Goal: Register for event/course

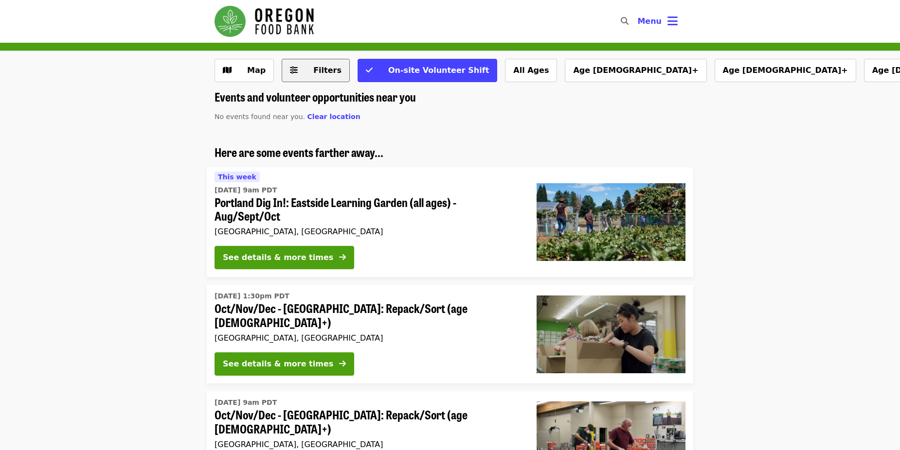
click at [319, 73] on span "Filters" at bounding box center [327, 70] width 28 height 9
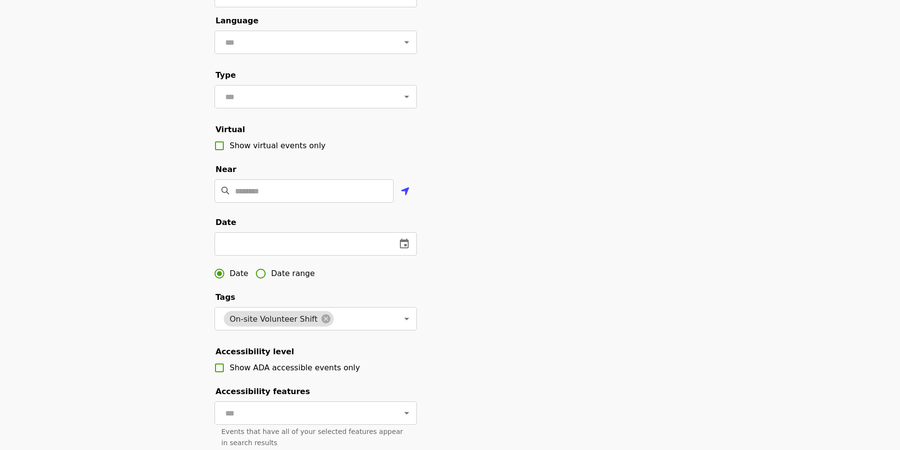
scroll to position [97, 0]
click at [302, 105] on input "text" at bounding box center [303, 97] width 163 height 18
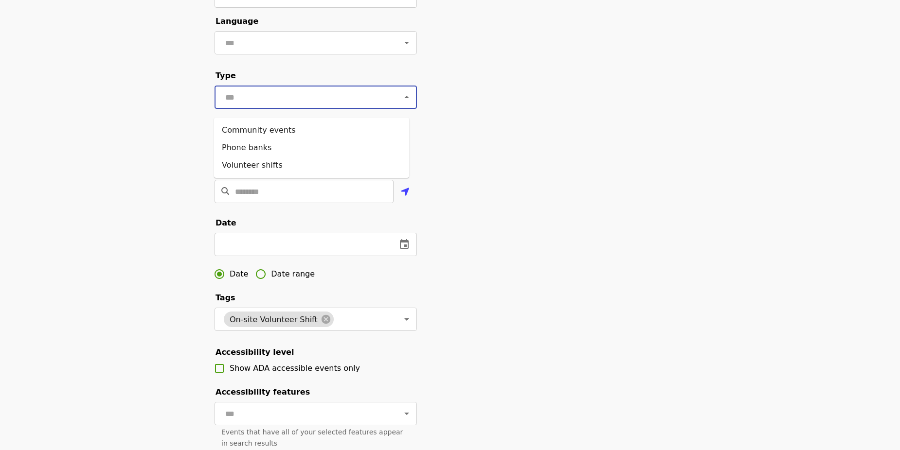
click at [429, 123] on div "Filter events Cancel ​ Language ​ Type ​ Virtual Show virtual events only Near …" at bounding box center [450, 233] width 486 height 542
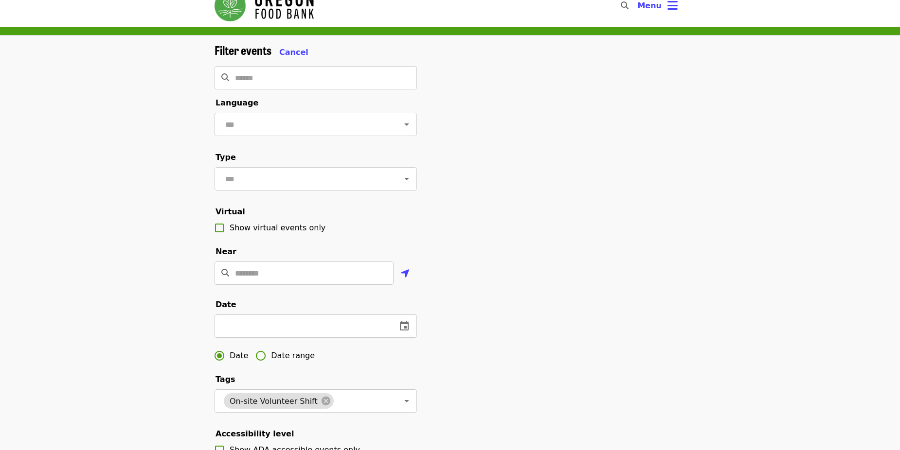
scroll to position [0, 0]
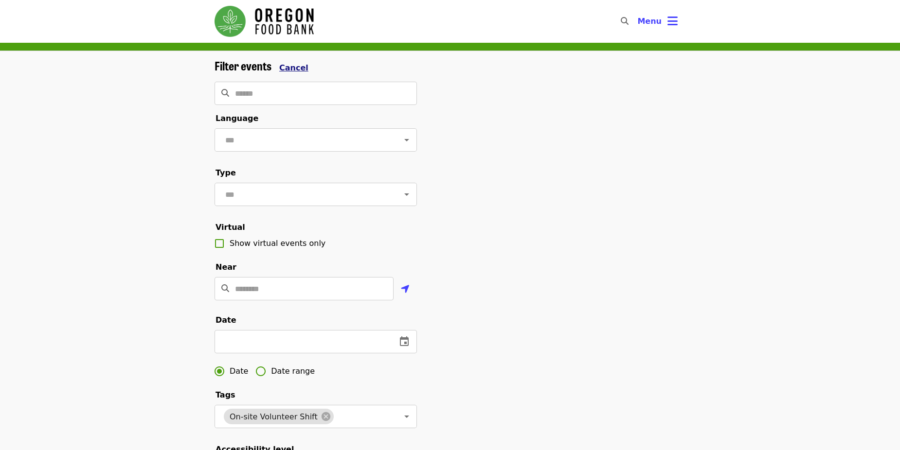
click at [284, 70] on span "Cancel" at bounding box center [293, 67] width 29 height 9
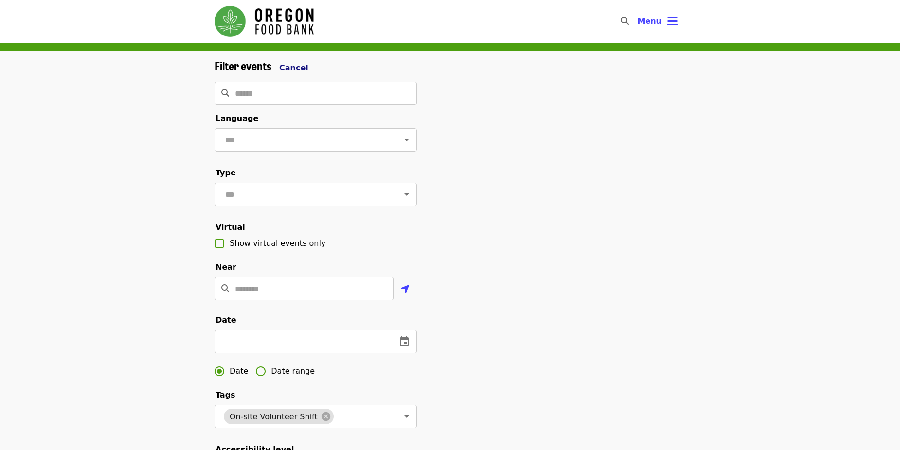
click at [301, 68] on span "Cancel" at bounding box center [293, 67] width 29 height 9
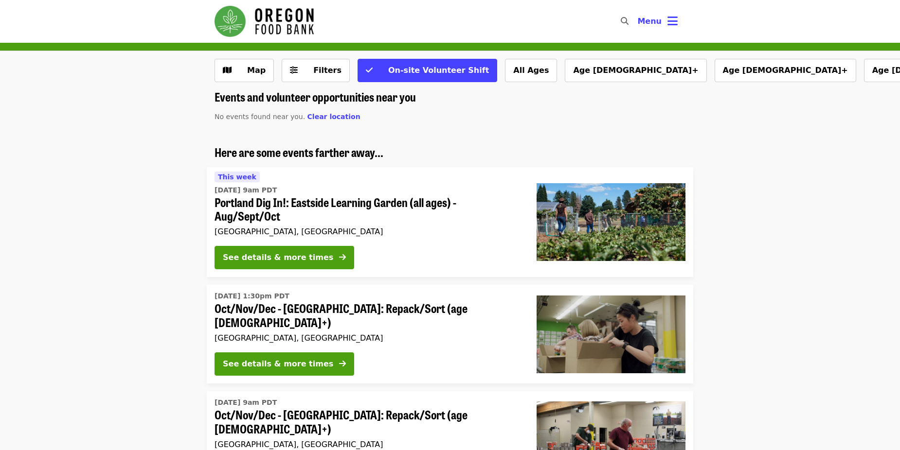
scroll to position [49, 0]
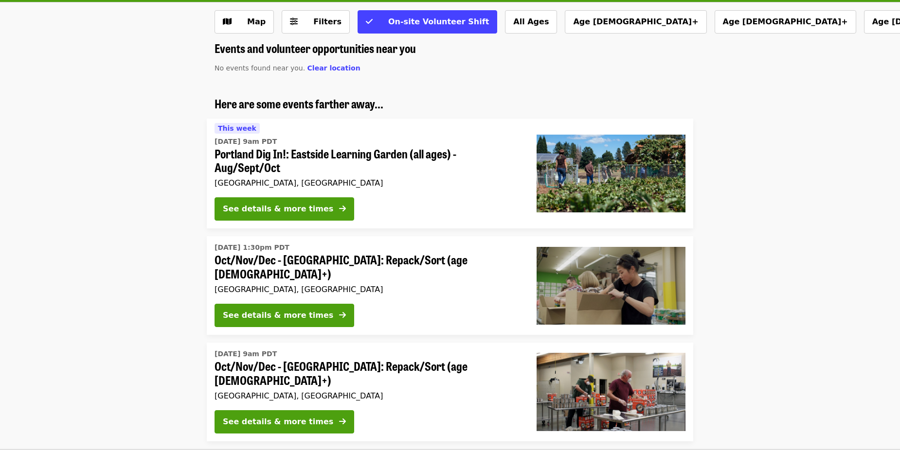
click at [382, 265] on span "Oct/Nov/Dec - [GEOGRAPHIC_DATA]: Repack/Sort (age [DEMOGRAPHIC_DATA]+)" at bounding box center [367, 267] width 306 height 28
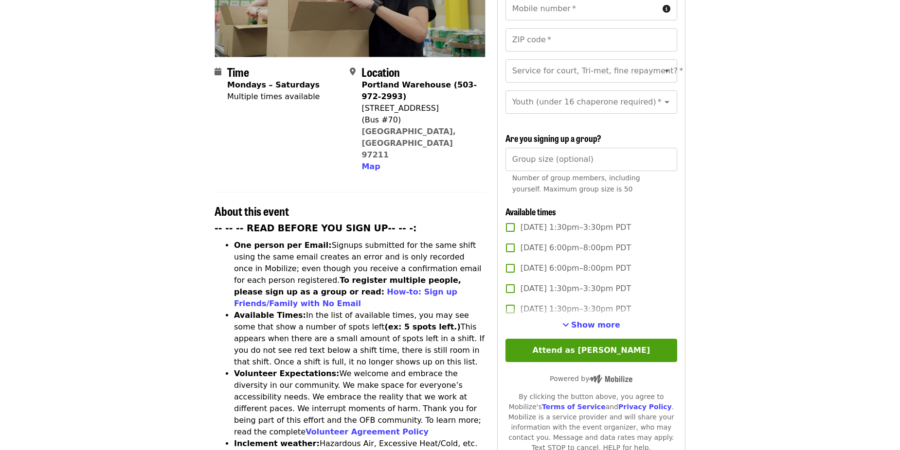
scroll to position [146, 0]
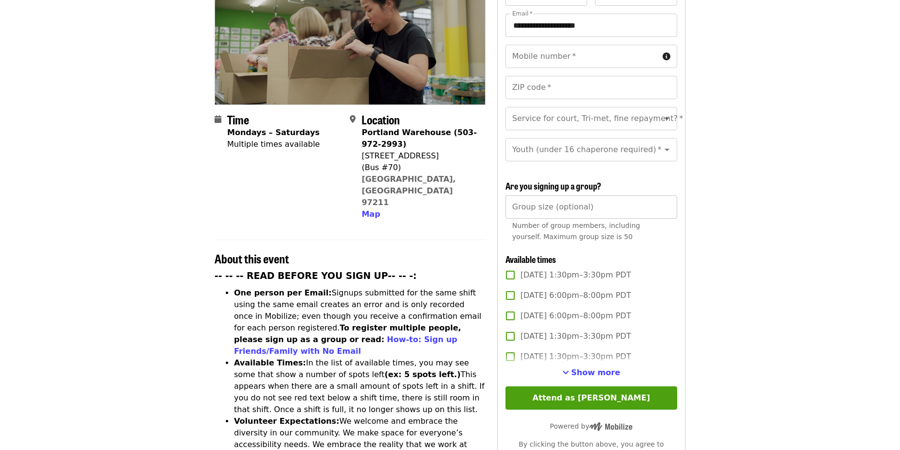
click at [590, 208] on input "Group size (optional)" at bounding box center [591, 207] width 172 height 23
click at [708, 213] on article "Oct/Nov/Dec - [GEOGRAPHIC_DATA]: Repack/Sort (age [DEMOGRAPHIC_DATA]+) Highest …" at bounding box center [450, 413] width 900 height 1032
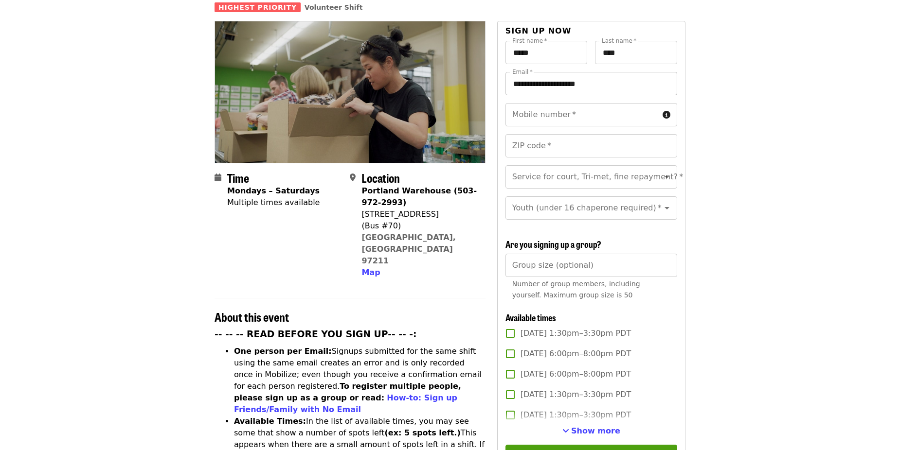
scroll to position [0, 0]
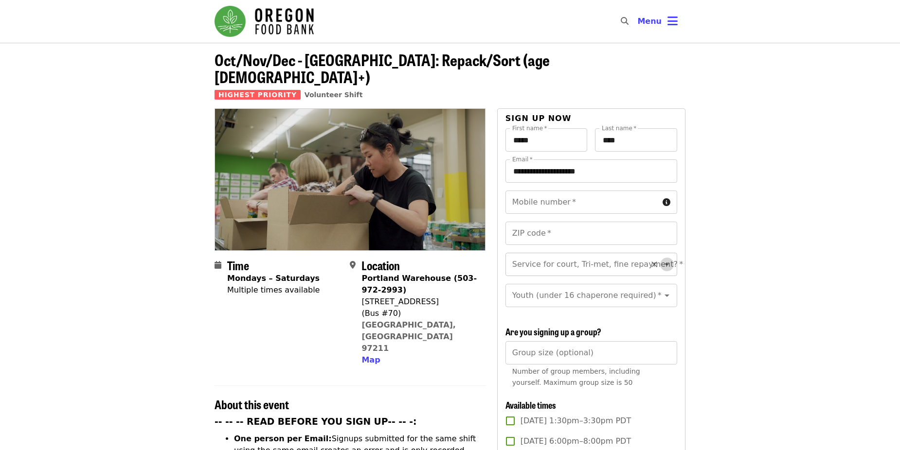
click at [661, 259] on icon "Open" at bounding box center [667, 265] width 12 height 12
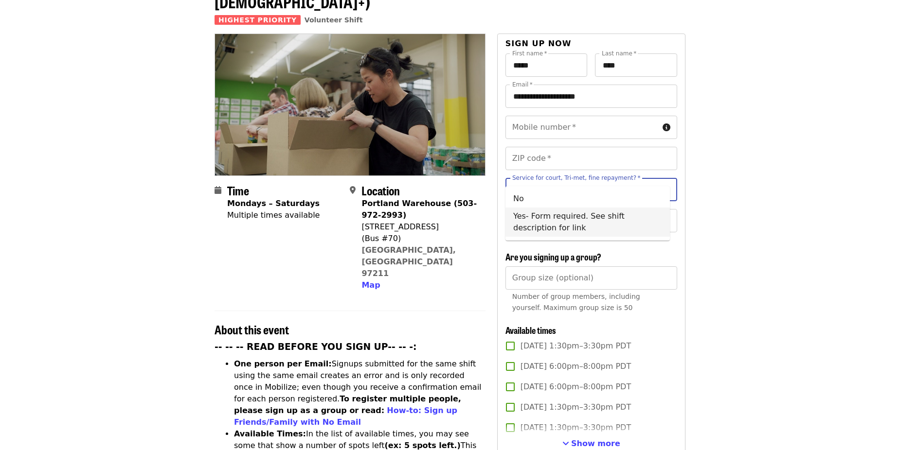
scroll to position [97, 0]
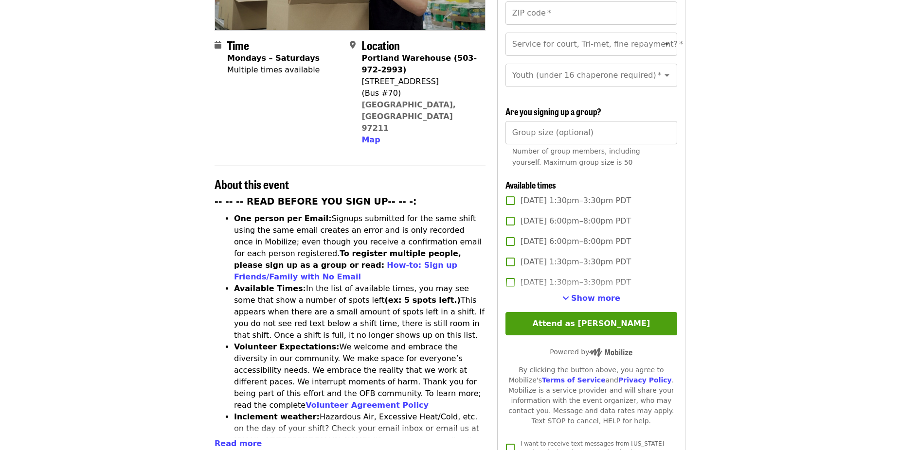
scroll to position [0, 0]
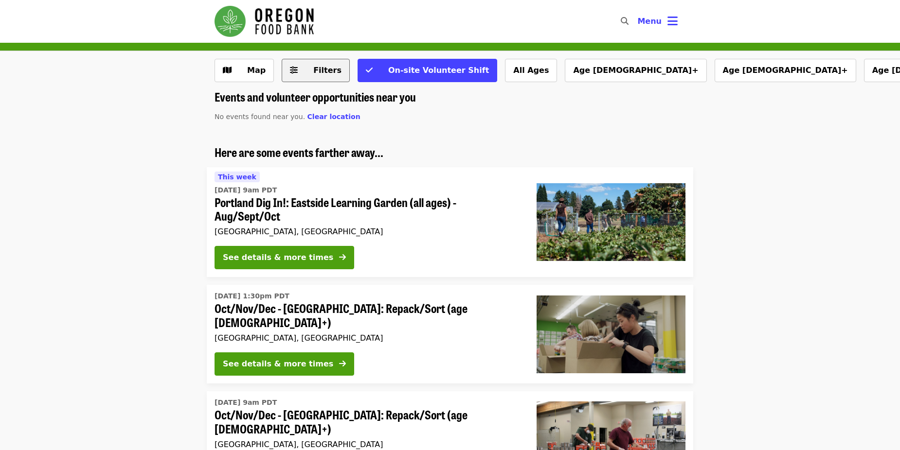
click at [313, 68] on span "Filters" at bounding box center [327, 70] width 28 height 9
